Goal: Task Accomplishment & Management: Use online tool/utility

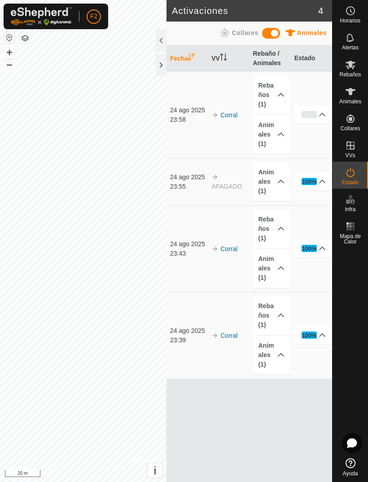
click at [163, 63] on div at bounding box center [161, 65] width 11 height 22
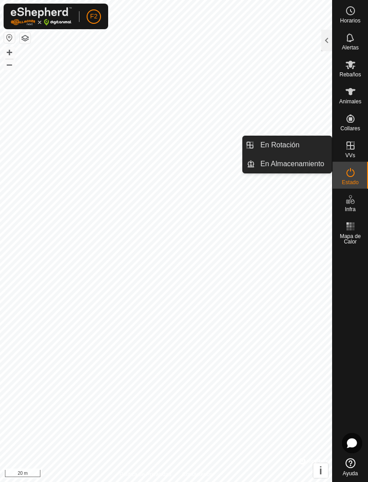
click at [316, 146] on link "En Rotación" at bounding box center [293, 145] width 77 height 18
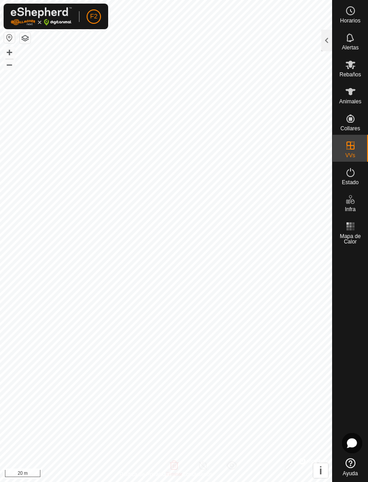
click at [330, 42] on div at bounding box center [327, 41] width 11 height 22
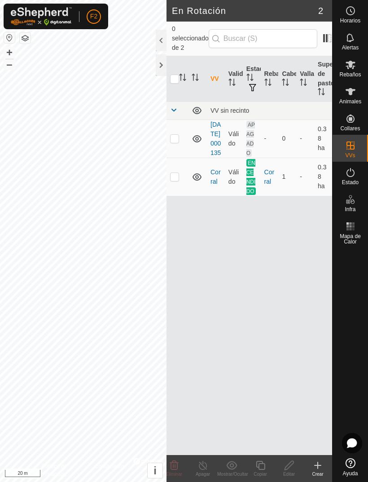
click at [317, 475] on div "Crear" at bounding box center [318, 474] width 29 height 7
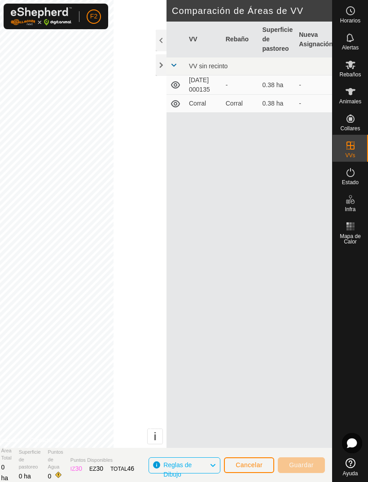
click at [160, 62] on div at bounding box center [161, 65] width 11 height 22
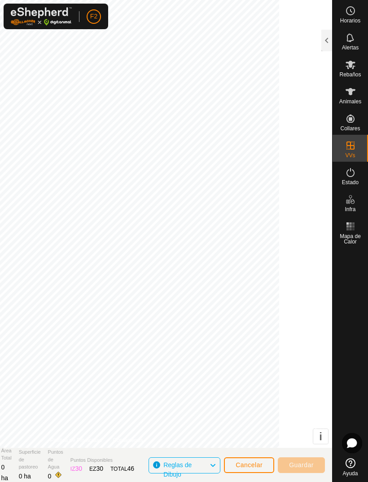
click at [253, 472] on button "Cancelar" at bounding box center [249, 465] width 50 height 16
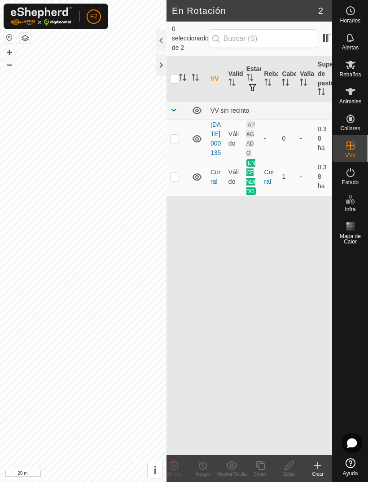
click at [163, 62] on div at bounding box center [161, 65] width 11 height 22
